Goal: Information Seeking & Learning: Learn about a topic

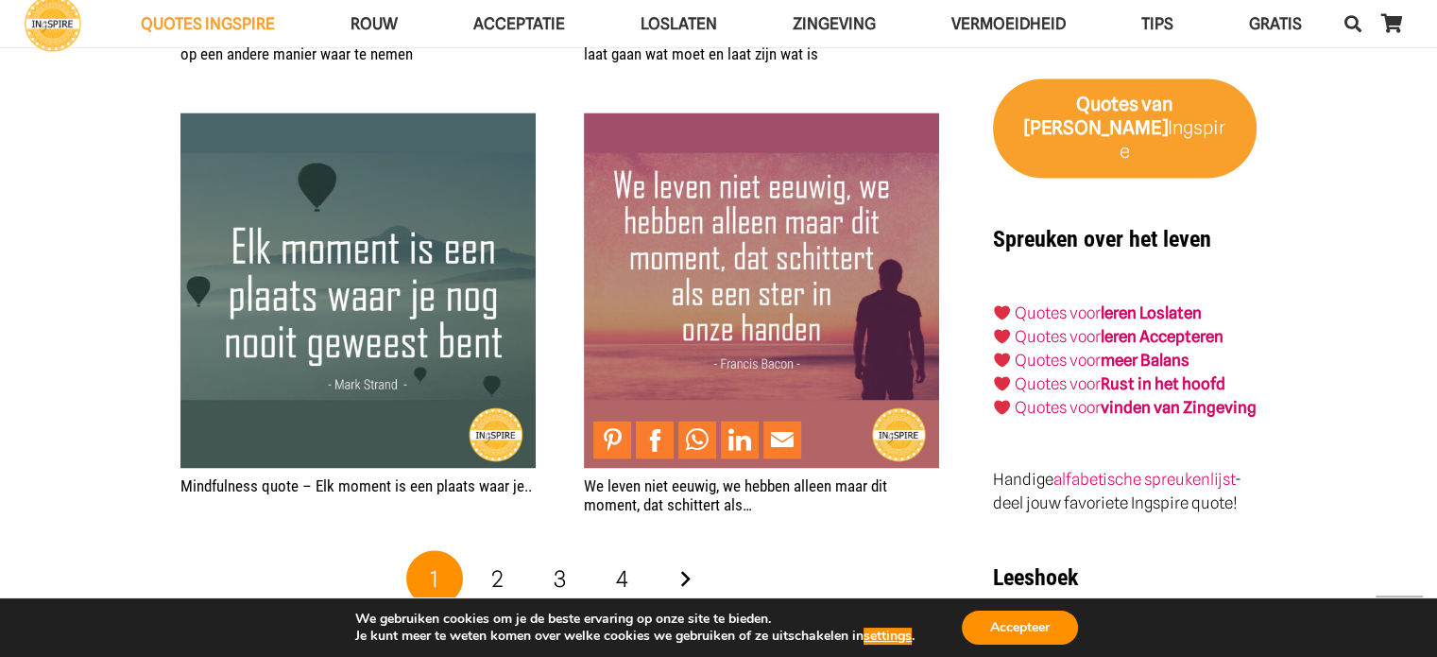
scroll to position [3118, 0]
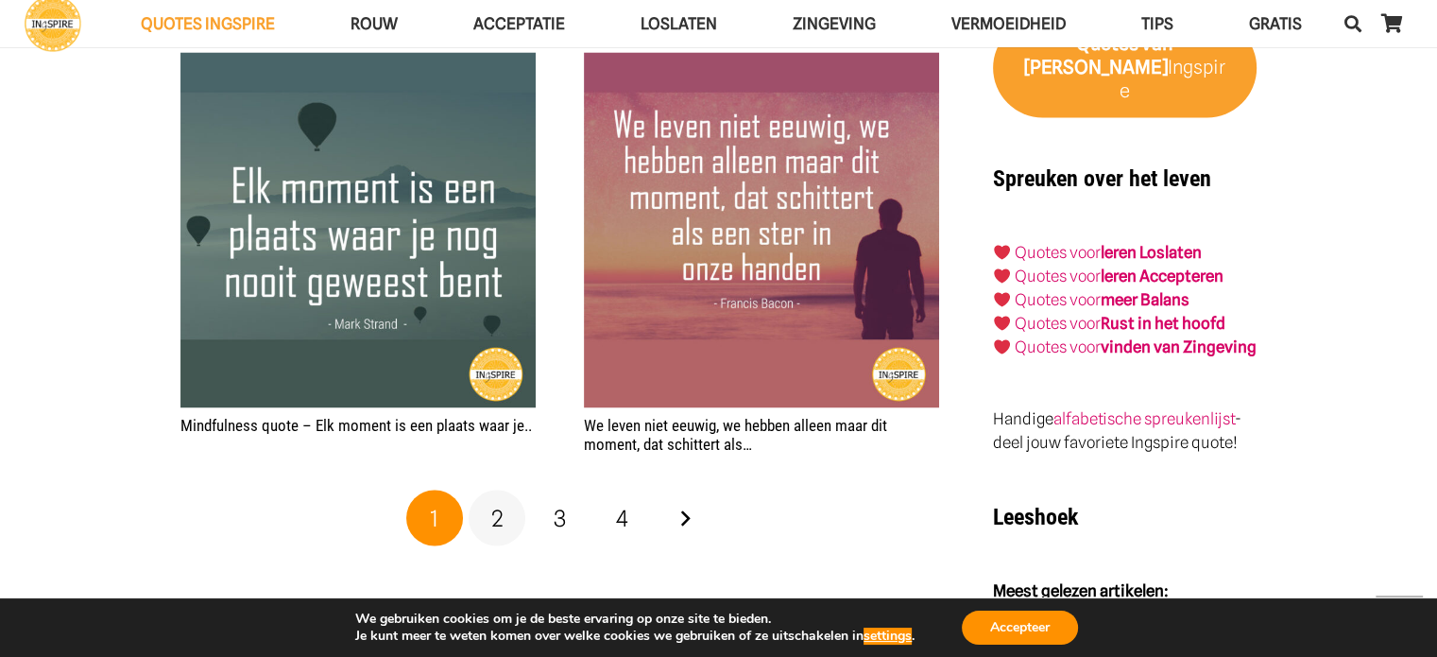
click at [494, 513] on span "2" at bounding box center [497, 517] width 12 height 27
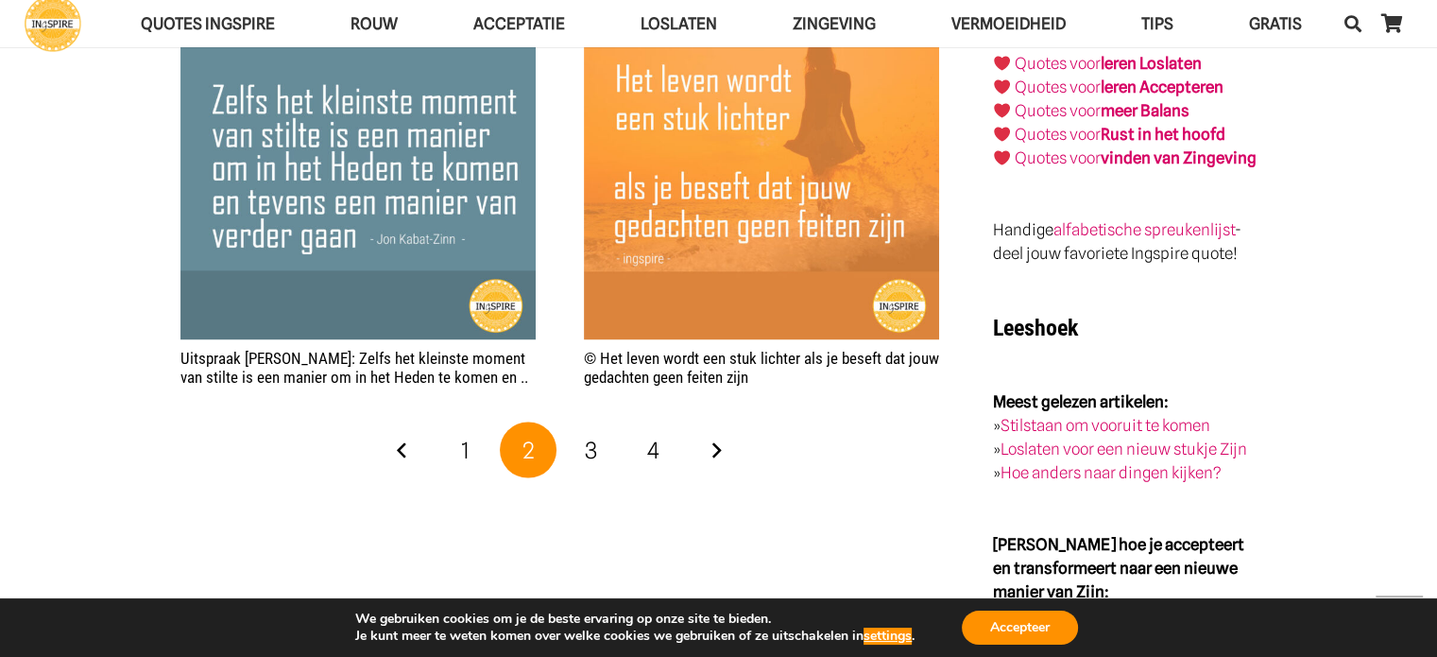
scroll to position [3401, 0]
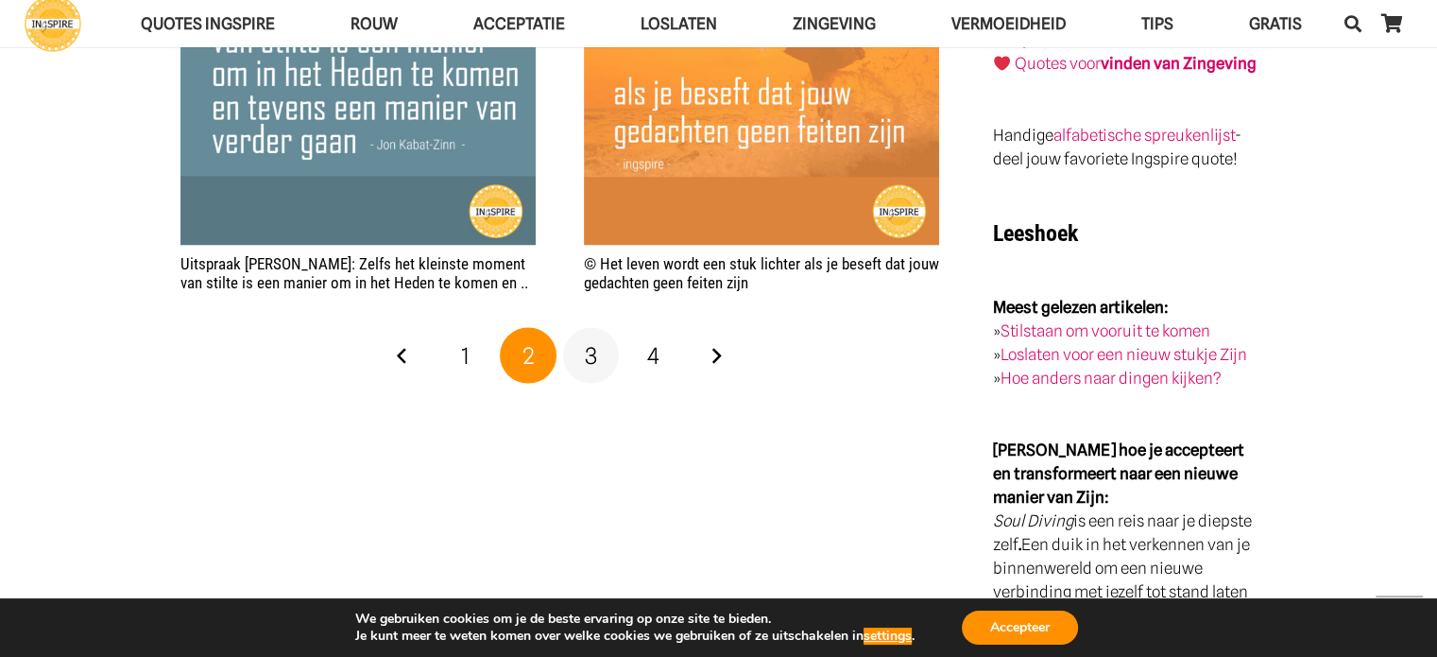
click at [586, 348] on span "3" at bounding box center [591, 354] width 12 height 27
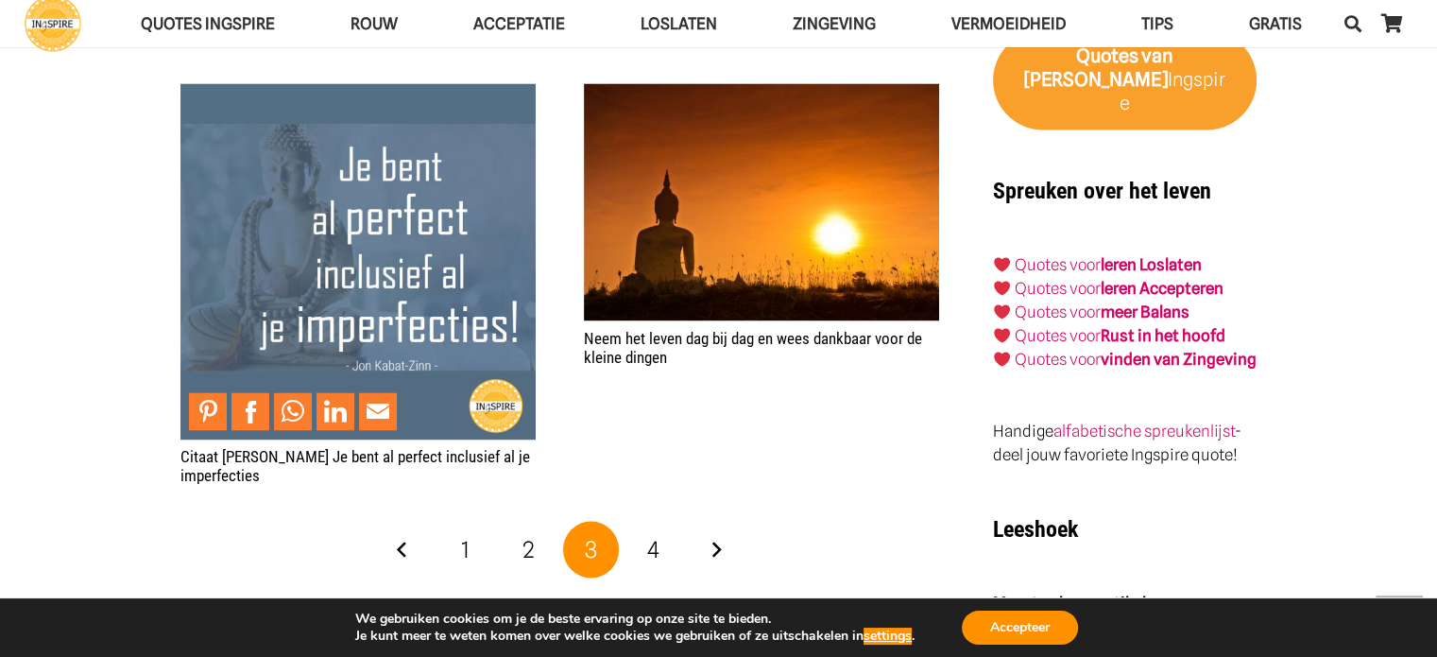
scroll to position [3118, 0]
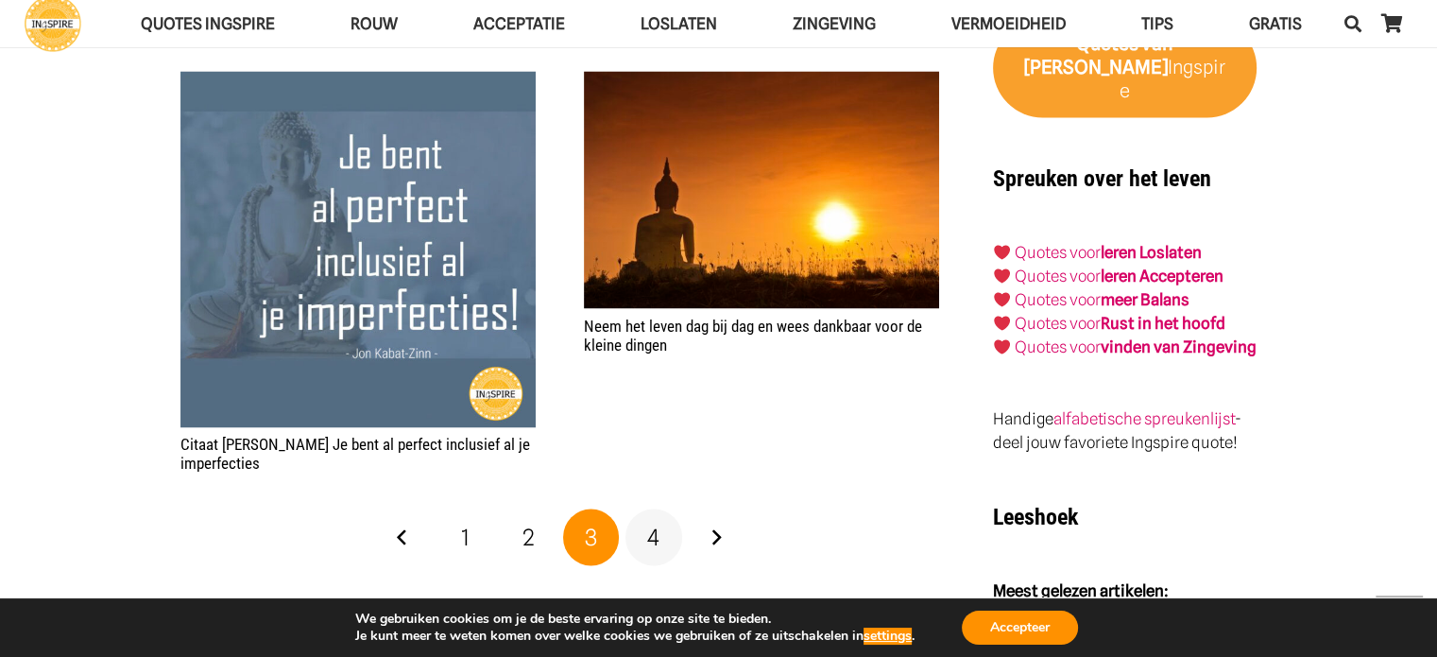
click at [648, 534] on span "4" at bounding box center [653, 535] width 12 height 27
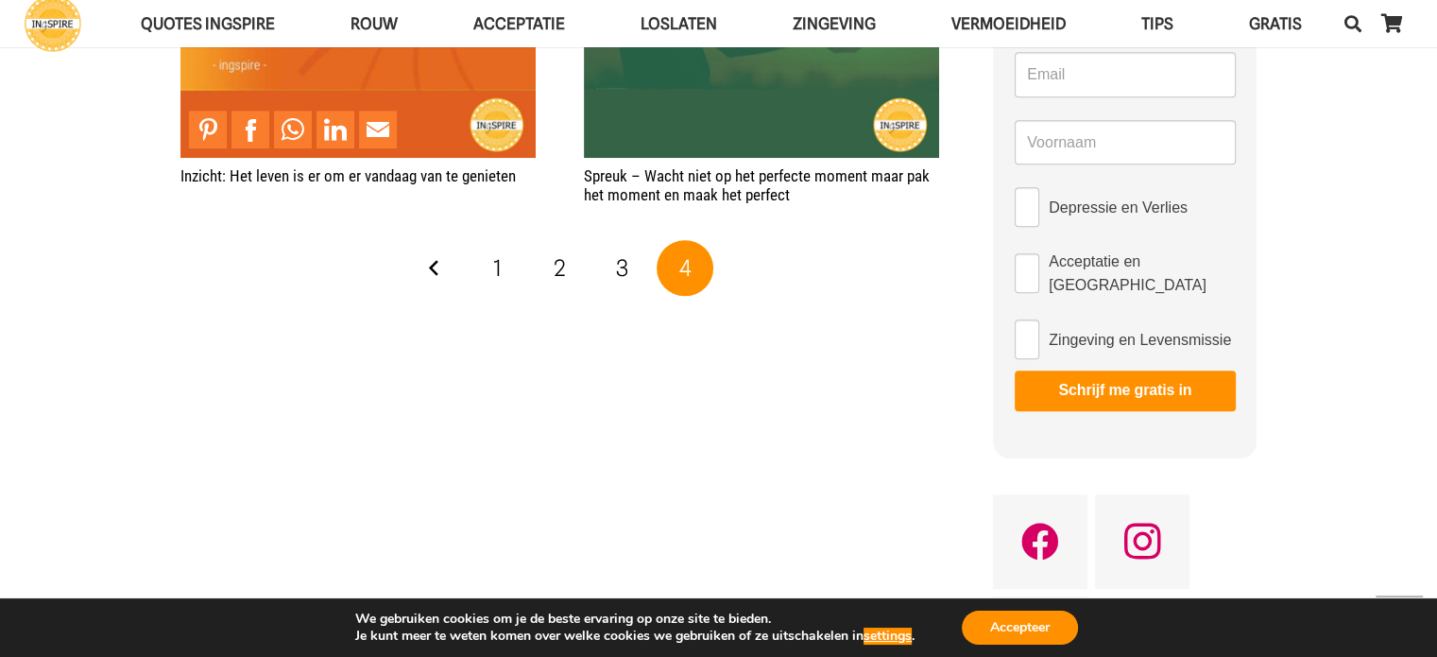
scroll to position [1134, 0]
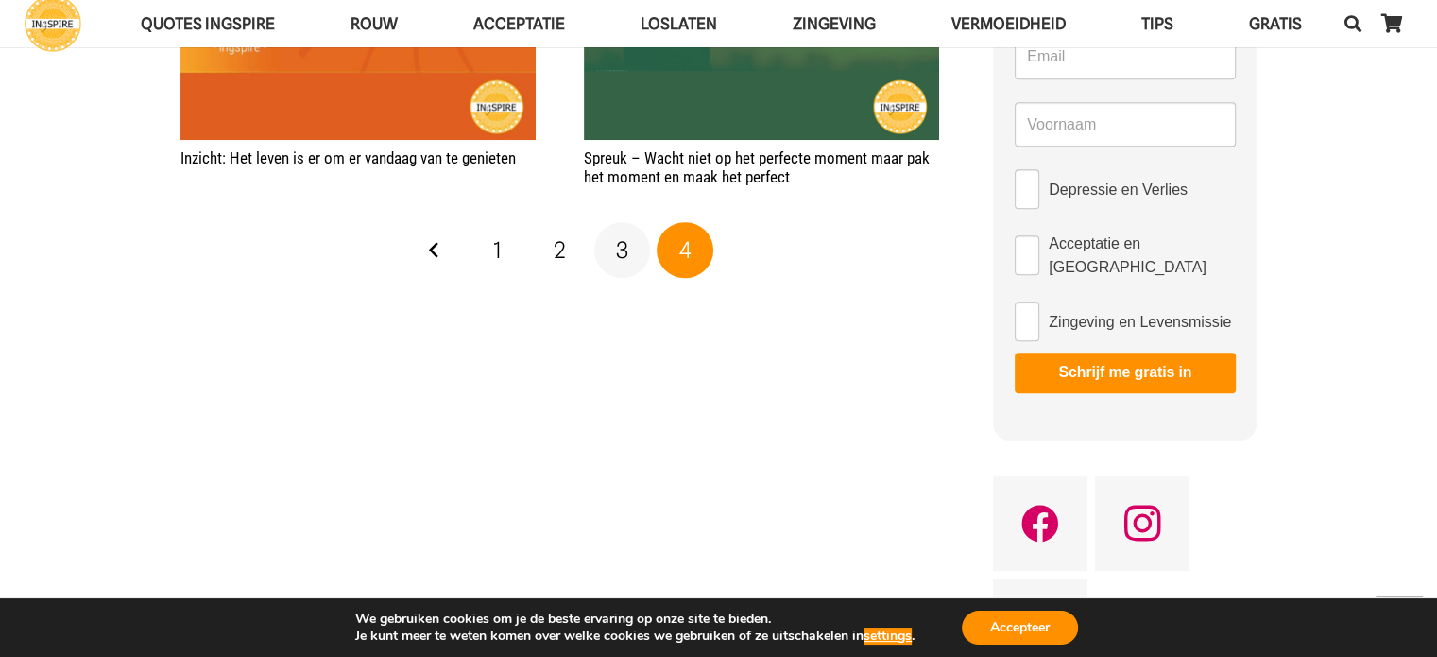
click at [621, 254] on span "3" at bounding box center [622, 249] width 12 height 27
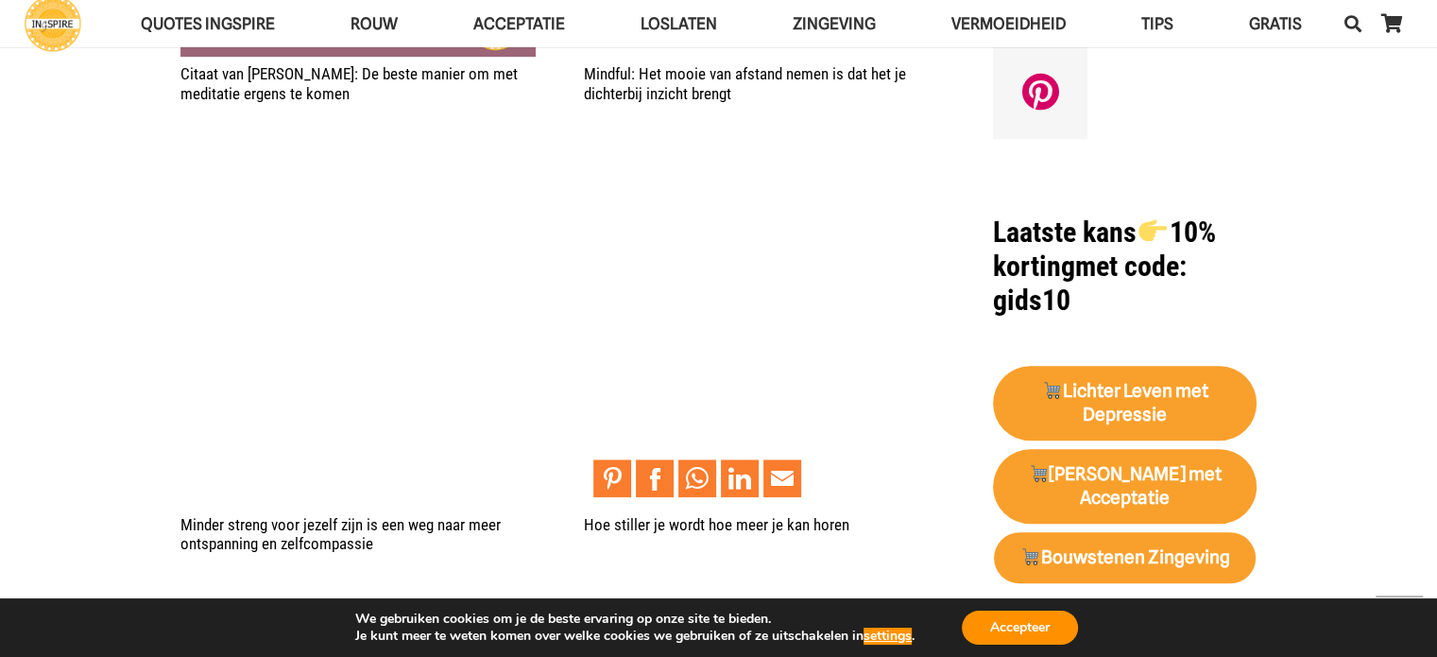
scroll to position [1701, 0]
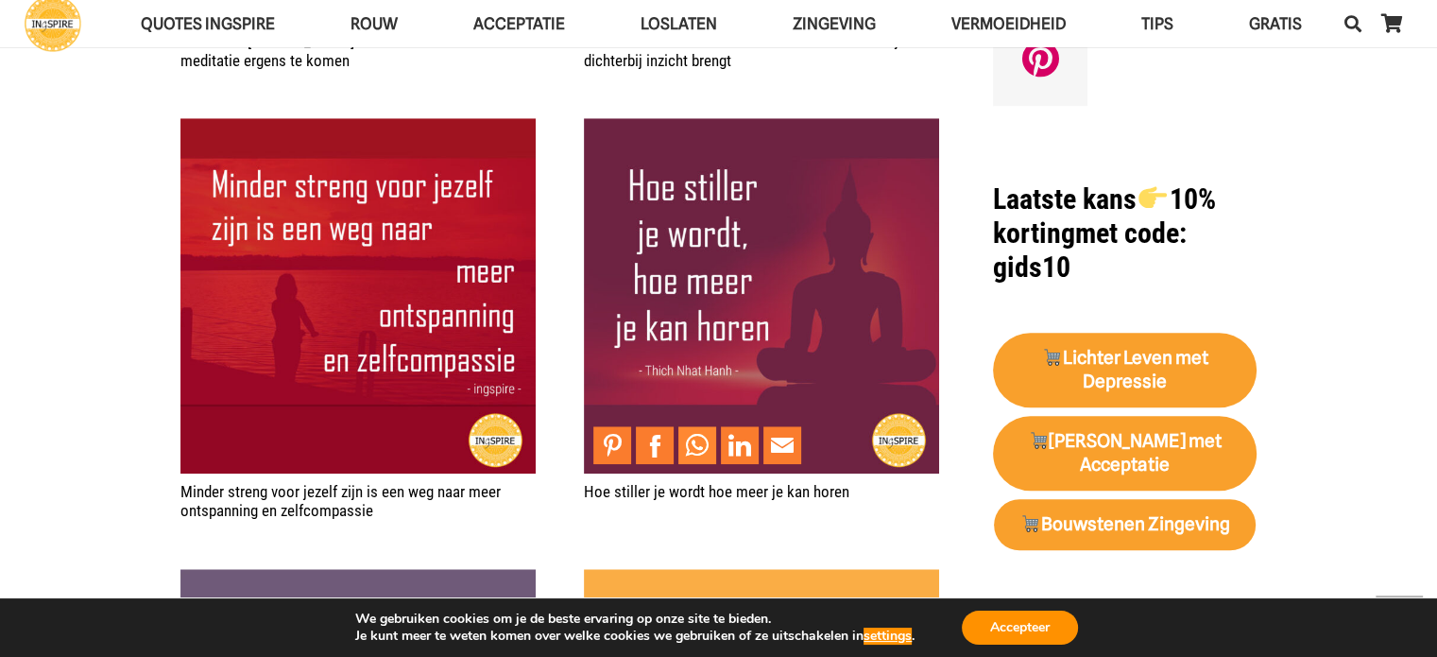
click at [692, 445] on link "Share to WhatsApp" at bounding box center [697, 445] width 38 height 38
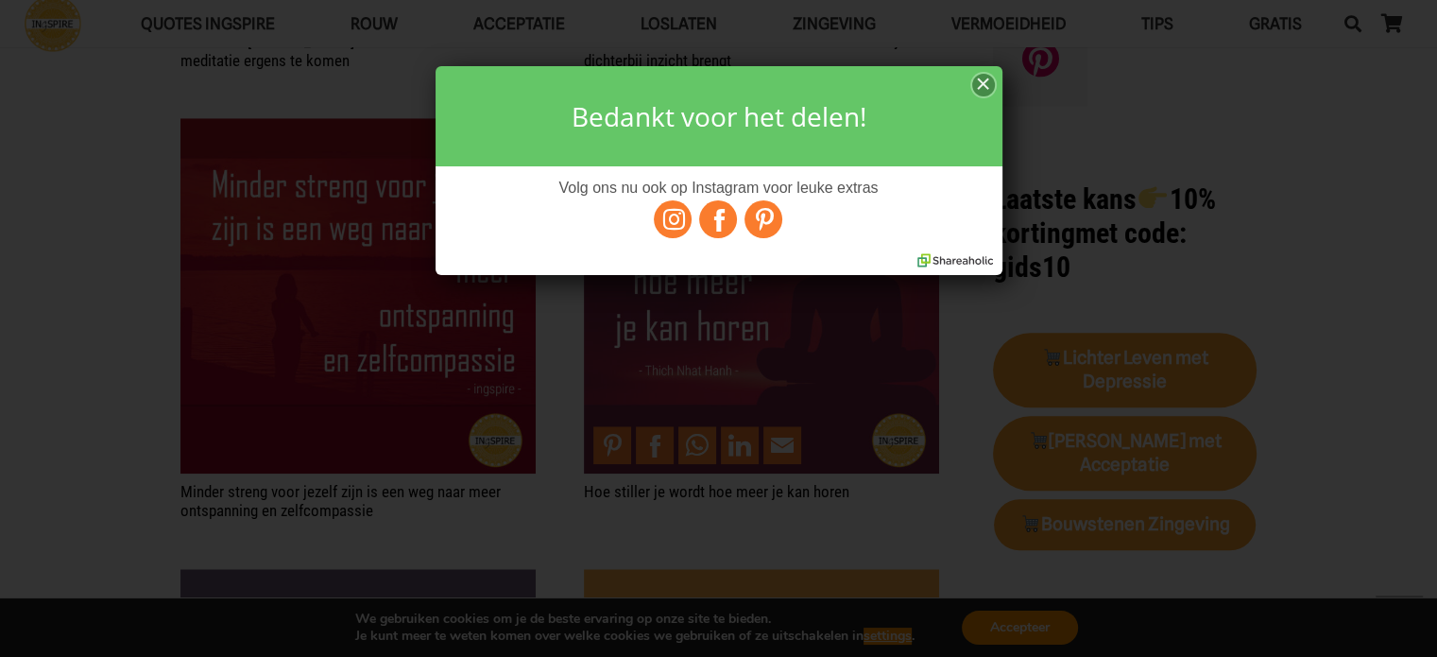
scroll to position [0, 0]
